Goal: Transaction & Acquisition: Purchase product/service

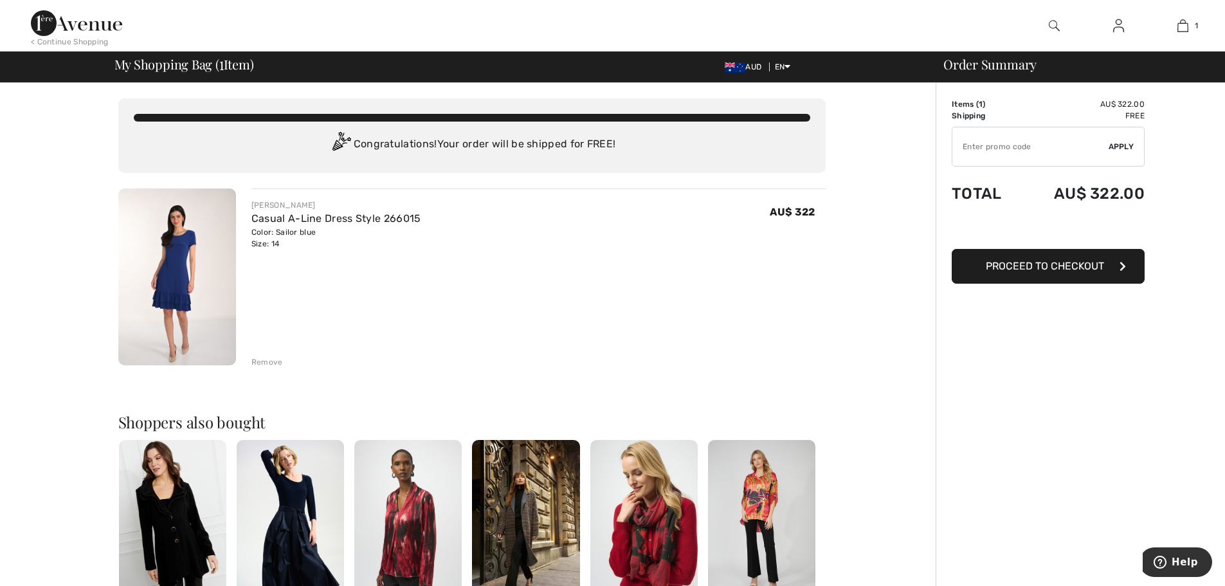
type input "NEW15"
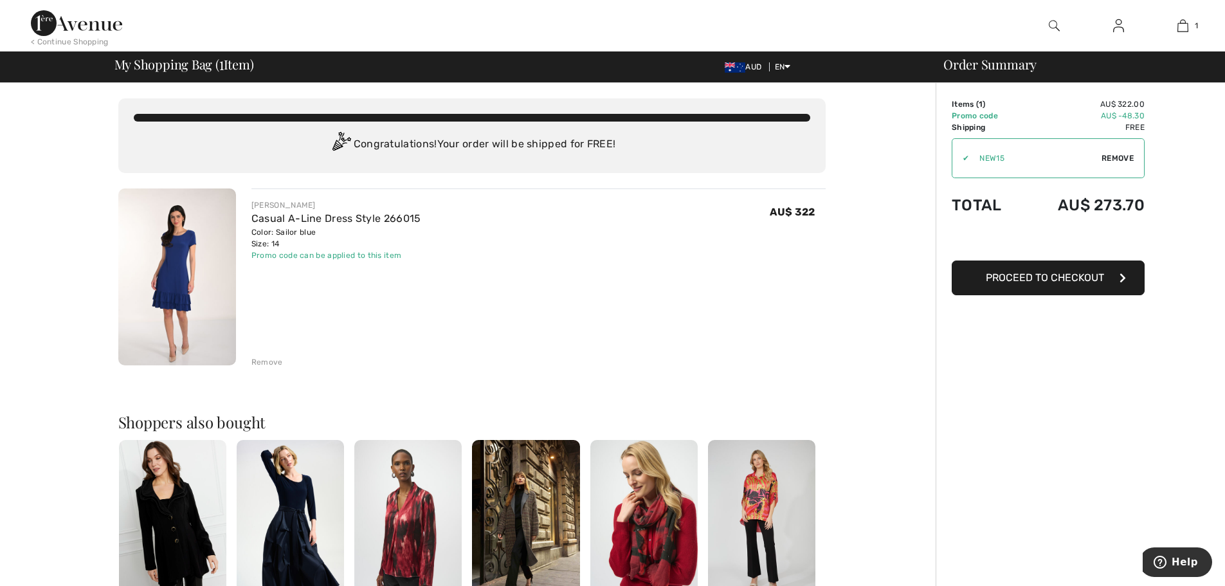
click at [264, 363] on div "Remove" at bounding box center [267, 362] width 32 height 12
